Goal: Find specific page/section: Find specific page/section

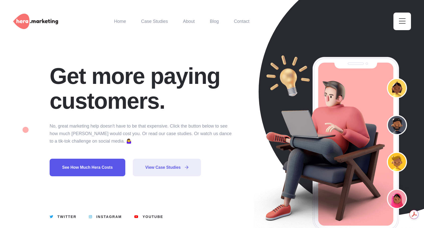
click at [23, 130] on img at bounding box center [26, 130] width 6 height 6
drag, startPoint x: 81, startPoint y: 98, endPoint x: 95, endPoint y: 96, distance: 14.7
click at [95, 96] on h2 "Get more paying customers." at bounding box center [143, 89] width 187 height 50
drag, startPoint x: 120, startPoint y: 64, endPoint x: 116, endPoint y: 70, distance: 6.5
click at [120, 64] on h2 "Get more paying customers." at bounding box center [143, 89] width 187 height 50
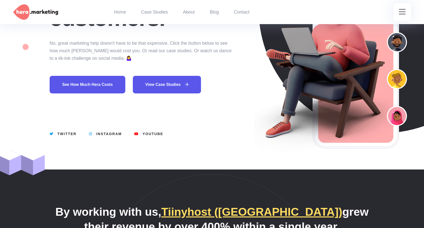
scroll to position [67, 0]
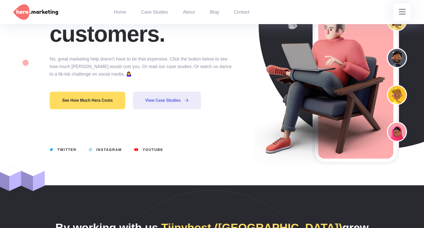
click at [104, 102] on link "See how much Hera costs" at bounding box center [88, 100] width 76 height 18
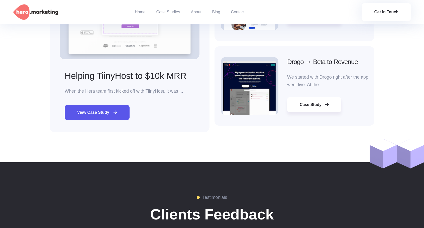
scroll to position [702, 0]
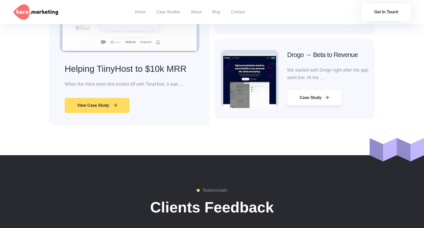
click at [117, 101] on link "View Case Study" at bounding box center [97, 105] width 65 height 15
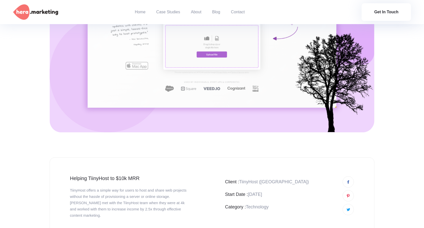
scroll to position [301, 0]
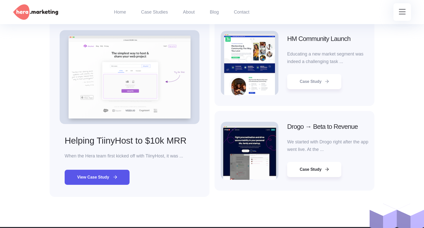
scroll to position [943, 0]
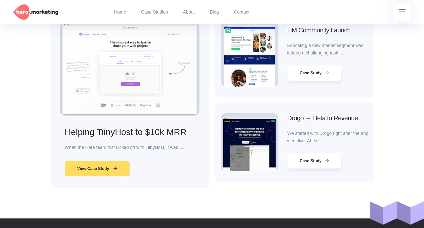
click at [117, 161] on link "View Case Study" at bounding box center [97, 168] width 65 height 15
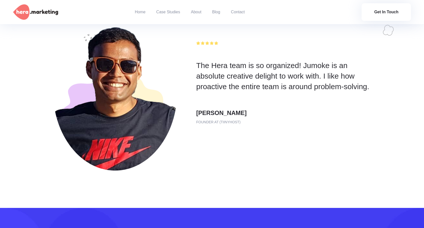
scroll to position [1003, 0]
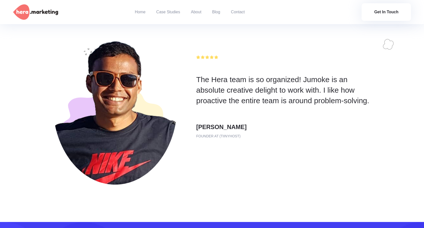
click at [87, 44] on img at bounding box center [90, 52] width 17 height 17
click at [92, 44] on img at bounding box center [90, 52] width 17 height 17
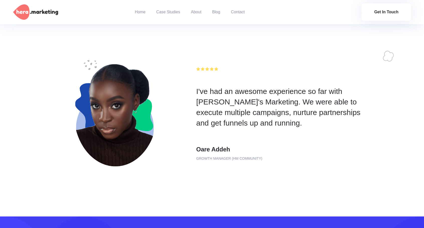
scroll to position [1019, 0]
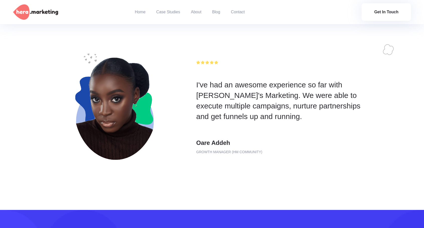
click at [245, 13] on ul "Home Case Studies About Blog Contact" at bounding box center [195, 12] width 162 height 24
click at [243, 13] on link "Contact" at bounding box center [238, 12] width 14 height 24
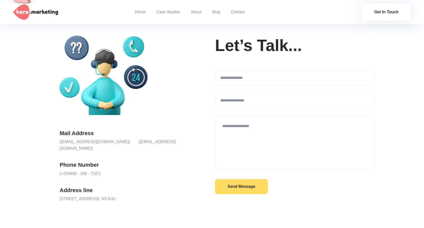
scroll to position [172, 0]
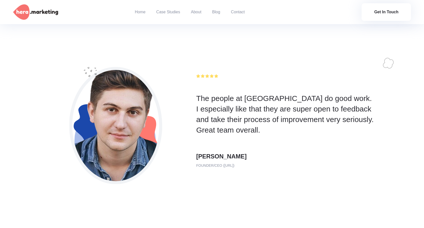
scroll to position [1036, 0]
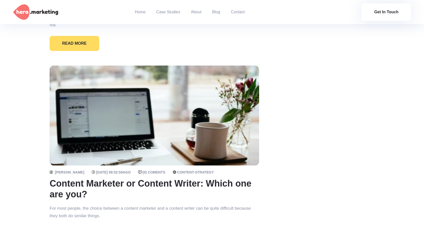
scroll to position [3994, 0]
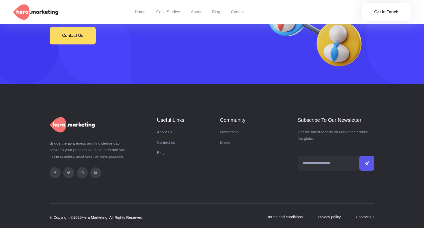
scroll to position [990, 0]
